Goal: Task Accomplishment & Management: Use online tool/utility

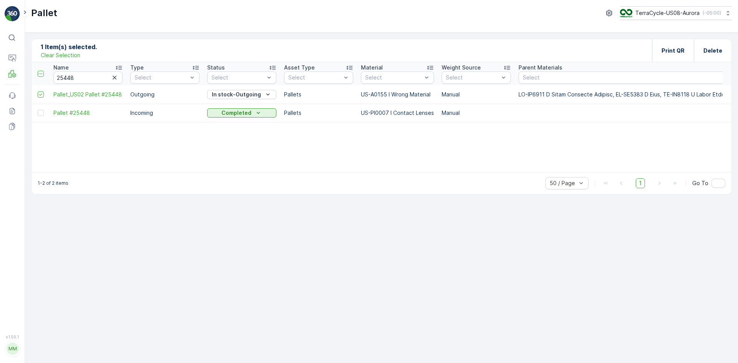
click at [112, 77] on icon "button" at bounding box center [115, 78] width 8 height 8
drag, startPoint x: 104, startPoint y: 76, endPoint x: 94, endPoint y: 77, distance: 10.1
click at [94, 77] on input "text" at bounding box center [87, 78] width 69 height 12
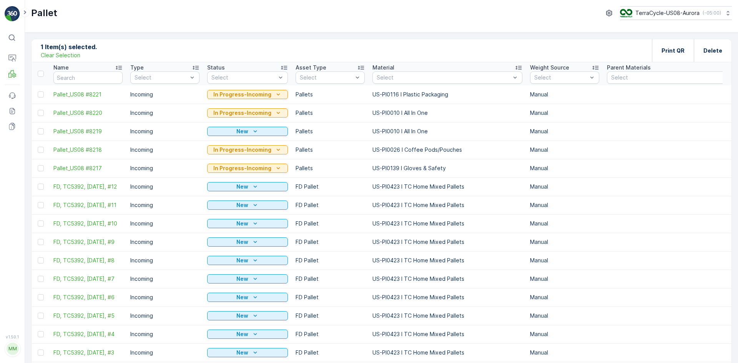
drag, startPoint x: 69, startPoint y: 56, endPoint x: 72, endPoint y: 73, distance: 17.3
click at [69, 56] on p "Clear Selection" at bounding box center [61, 56] width 40 height 8
paste input "FD, Rigid Plastics, #1"
type input "FD, Rigid Plastics, #1"
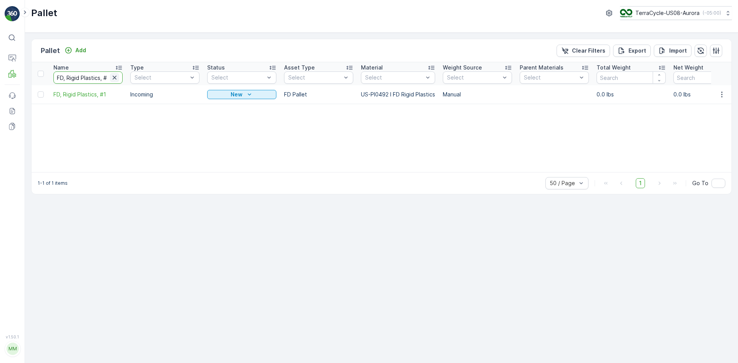
scroll to position [0, 3]
drag, startPoint x: 107, startPoint y: 78, endPoint x: 112, endPoint y: 79, distance: 4.7
click at [112, 79] on div "FD, Rigid Plastics, #1" at bounding box center [87, 78] width 69 height 12
type input "FD, Rigid Plastics, #"
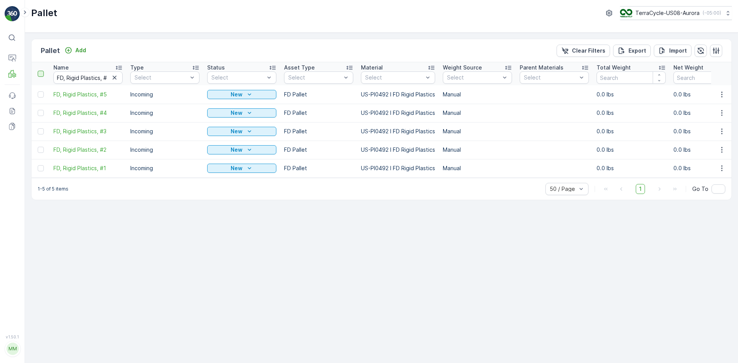
click at [40, 75] on div at bounding box center [41, 74] width 6 height 6
click at [42, 71] on input "checkbox" at bounding box center [42, 71] width 0 height 0
click at [682, 53] on p "Print QR" at bounding box center [673, 51] width 23 height 8
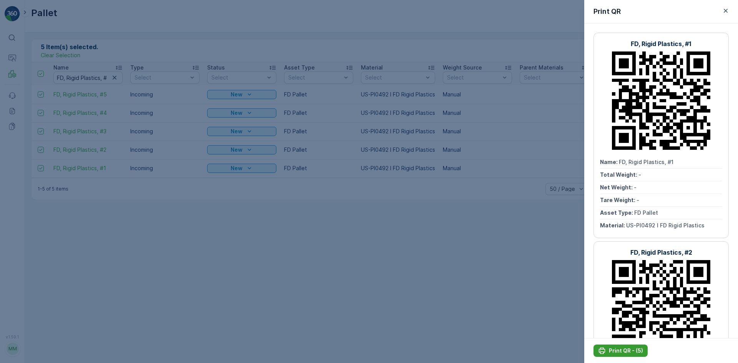
click at [618, 351] on p "Print QR - (5)" at bounding box center [626, 351] width 34 height 8
